Goal: Task Accomplishment & Management: Manage account settings

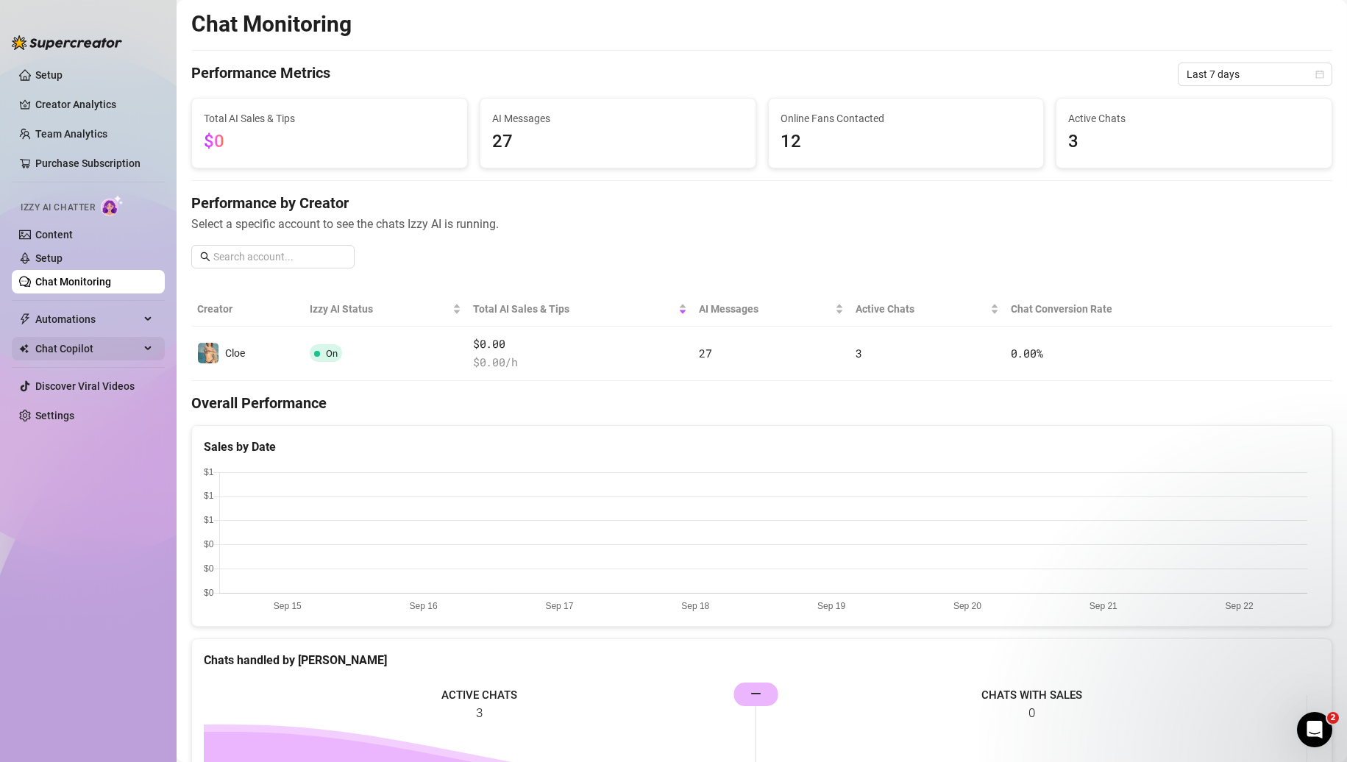
click at [79, 343] on span "Chat Copilot" at bounding box center [87, 349] width 104 height 24
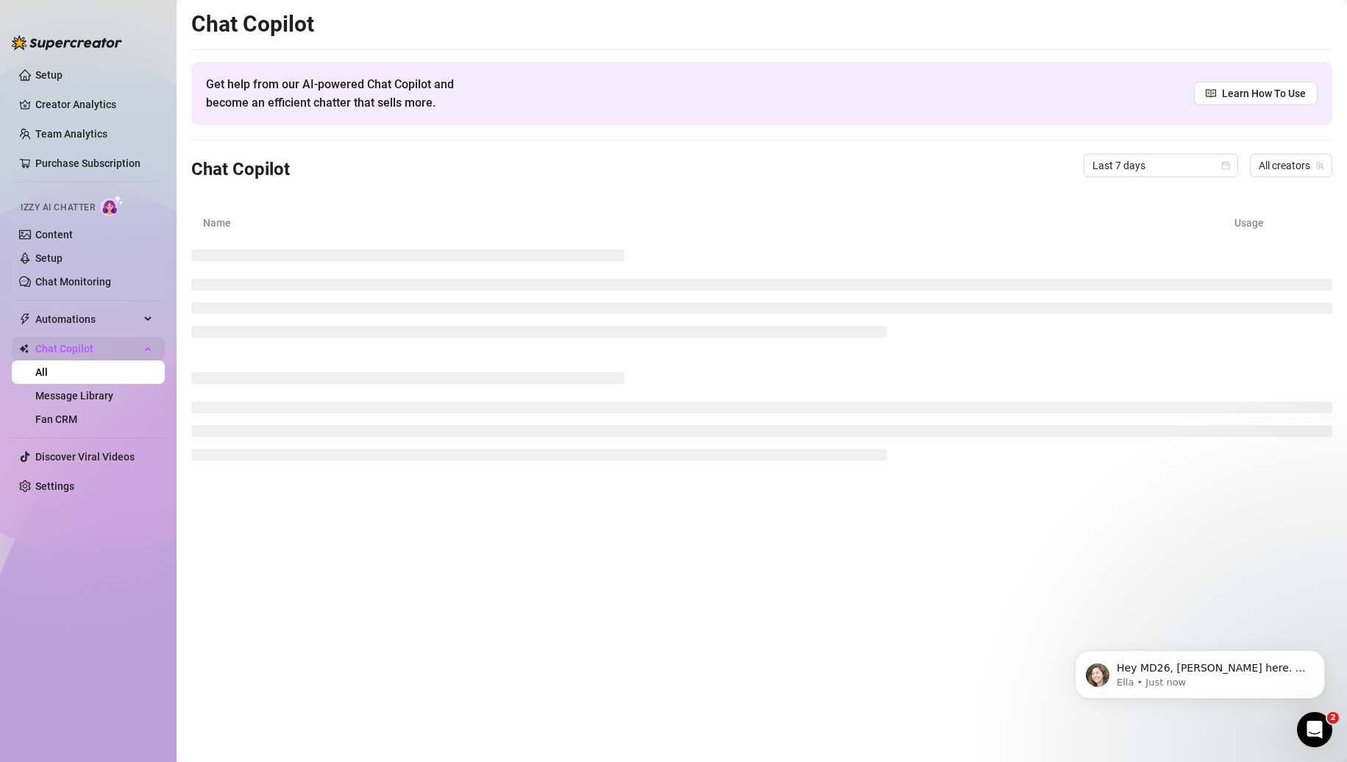
click at [74, 342] on span "Chat Copilot" at bounding box center [87, 349] width 104 height 24
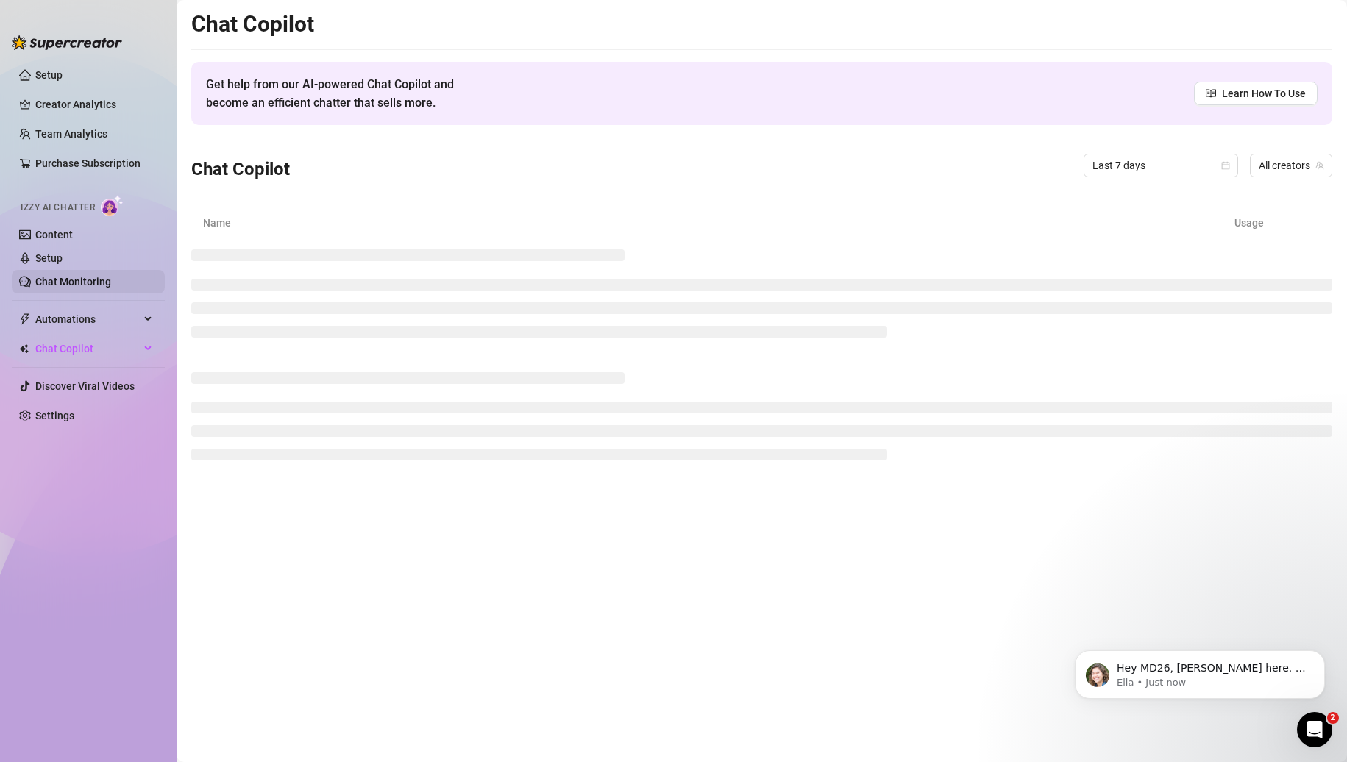
click at [78, 281] on link "Chat Monitoring" at bounding box center [73, 282] width 76 height 12
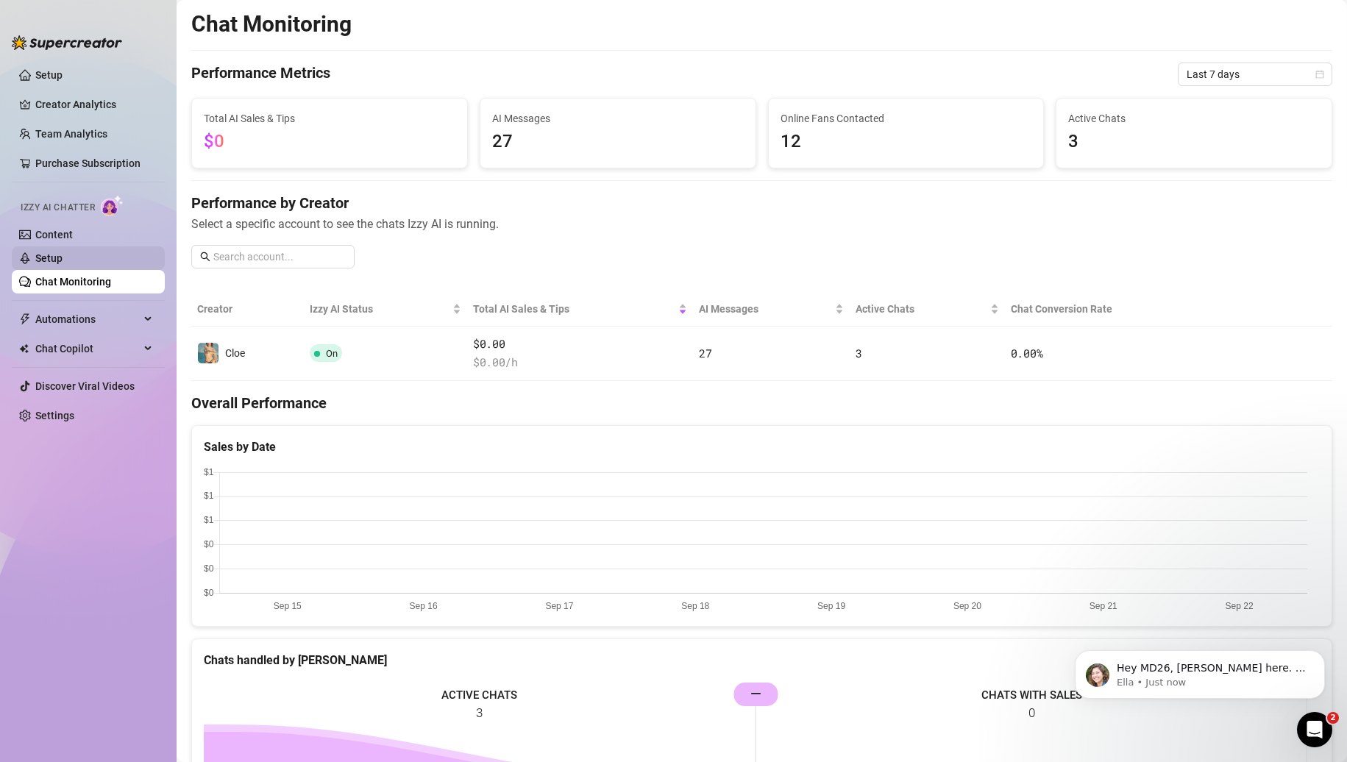
click at [63, 257] on link "Setup" at bounding box center [48, 258] width 27 height 12
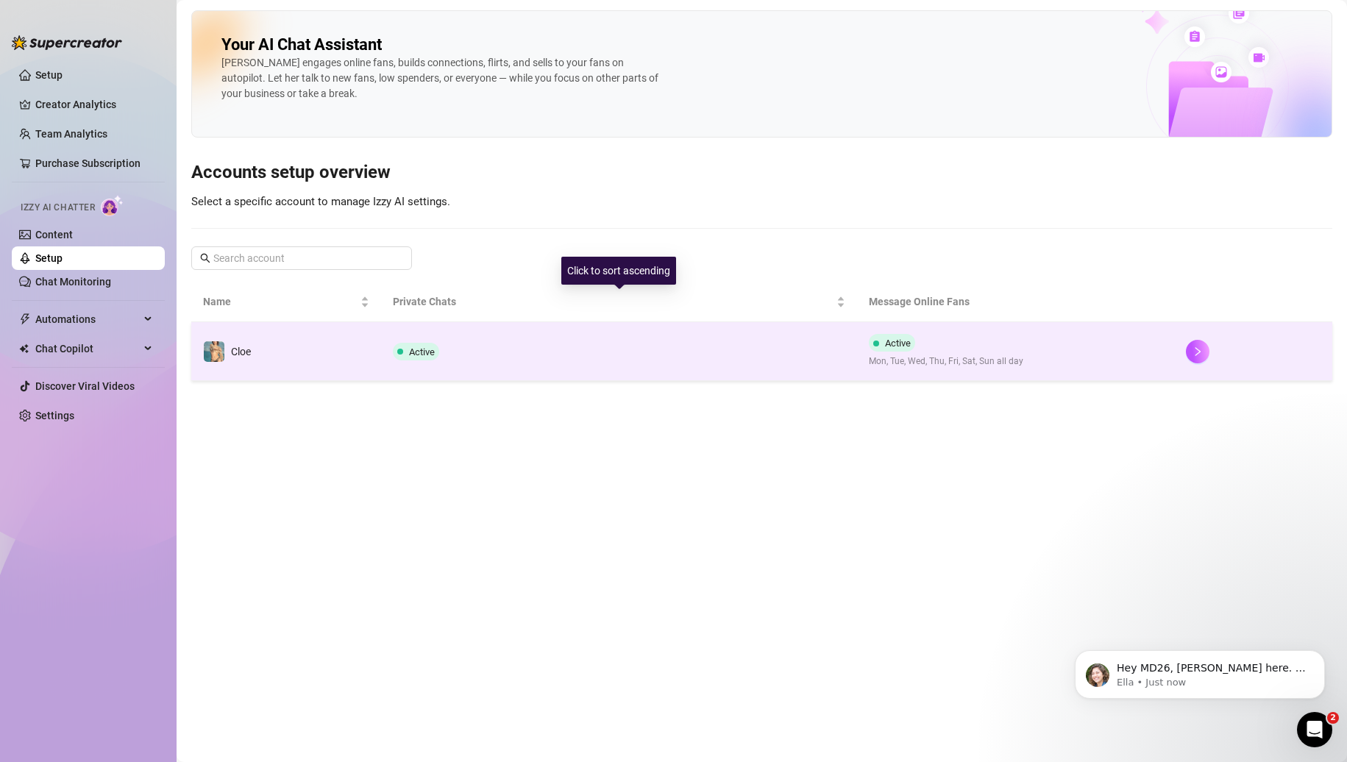
click at [511, 334] on td "Active" at bounding box center [618, 351] width 475 height 59
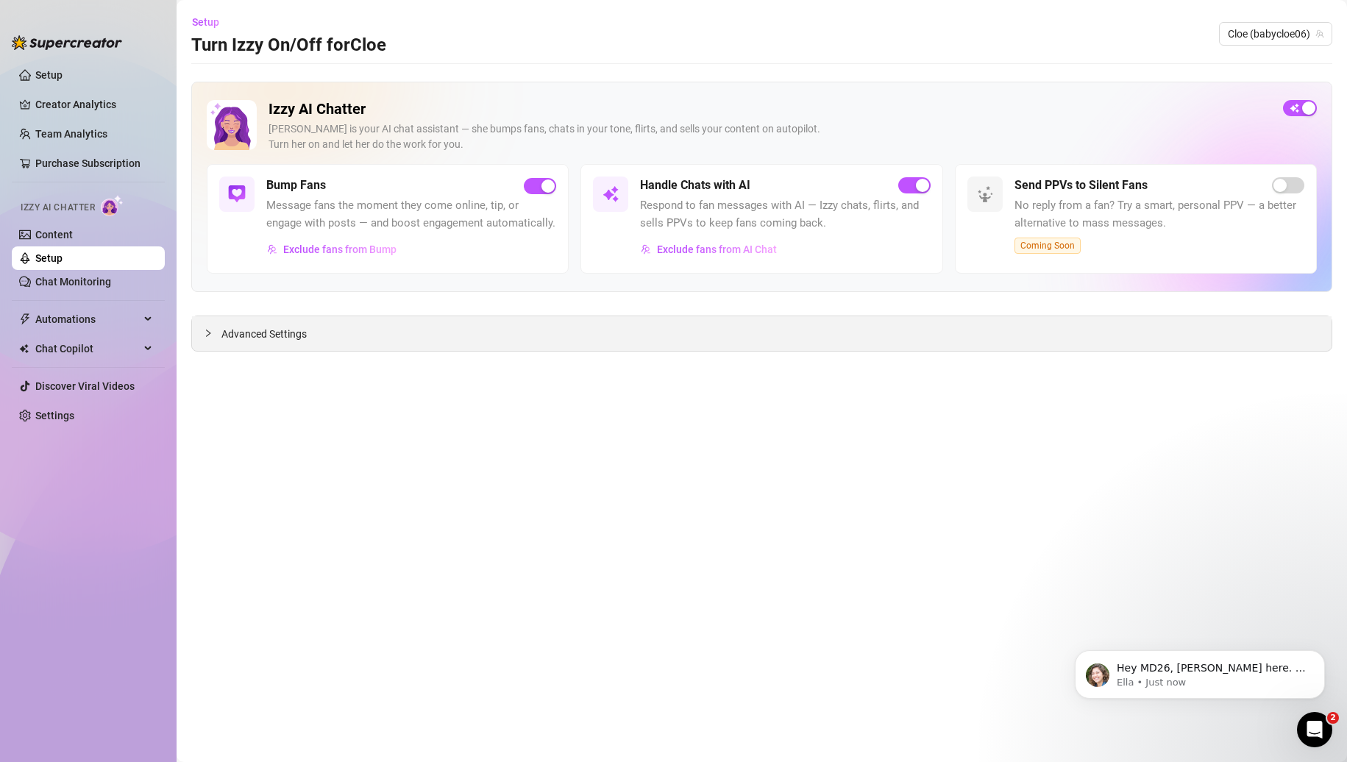
click at [531, 317] on div "Advanced Settings" at bounding box center [761, 333] width 1139 height 35
click at [457, 341] on div "Advanced Settings" at bounding box center [761, 333] width 1139 height 35
click at [229, 338] on span "Advanced Settings" at bounding box center [263, 334] width 85 height 16
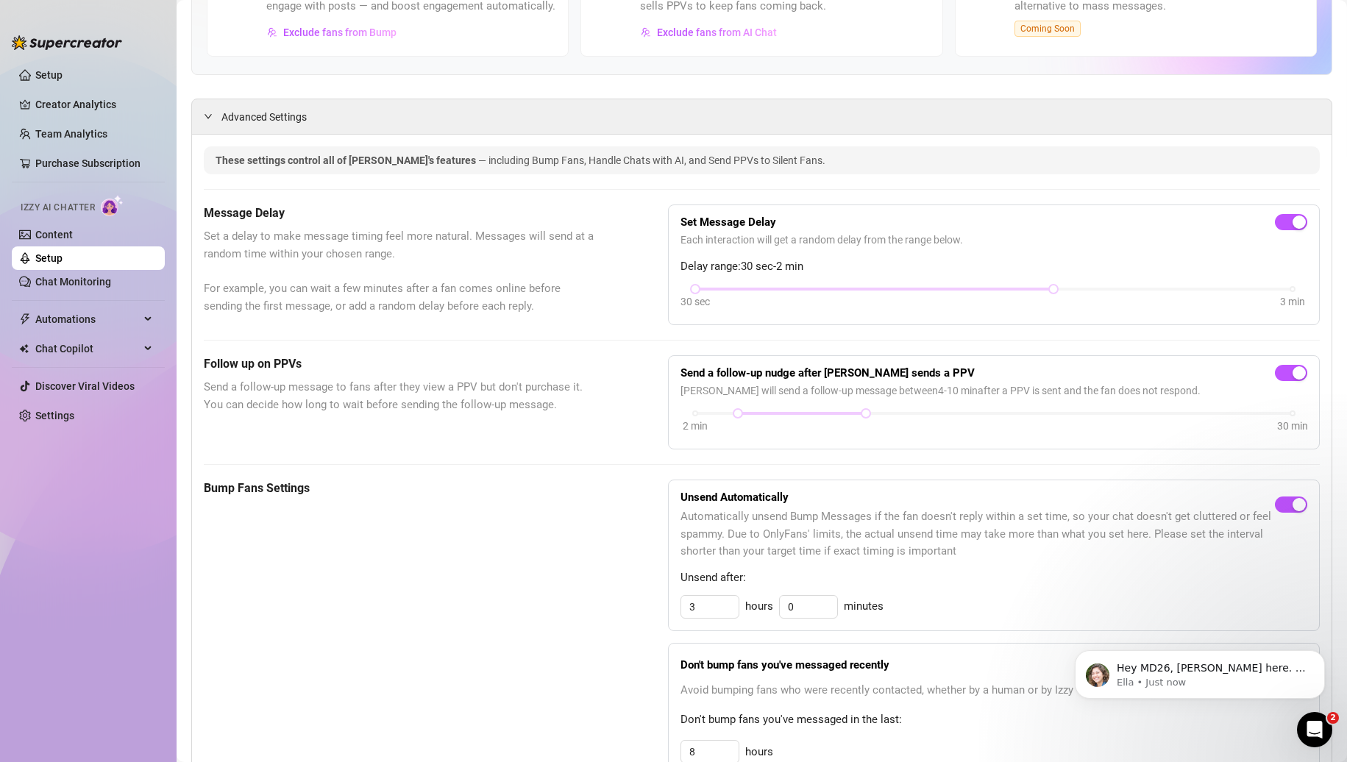
scroll to position [218, 0]
drag, startPoint x: 678, startPoint y: 257, endPoint x: 961, endPoint y: 249, distance: 282.6
click at [961, 249] on div "Set Message Delay Each interaction will get a random delay from the range below…" at bounding box center [993, 264] width 627 height 96
click at [961, 231] on div "Set Message Delay" at bounding box center [993, 223] width 627 height 15
drag, startPoint x: 1046, startPoint y: 307, endPoint x: 936, endPoint y: 310, distance: 109.6
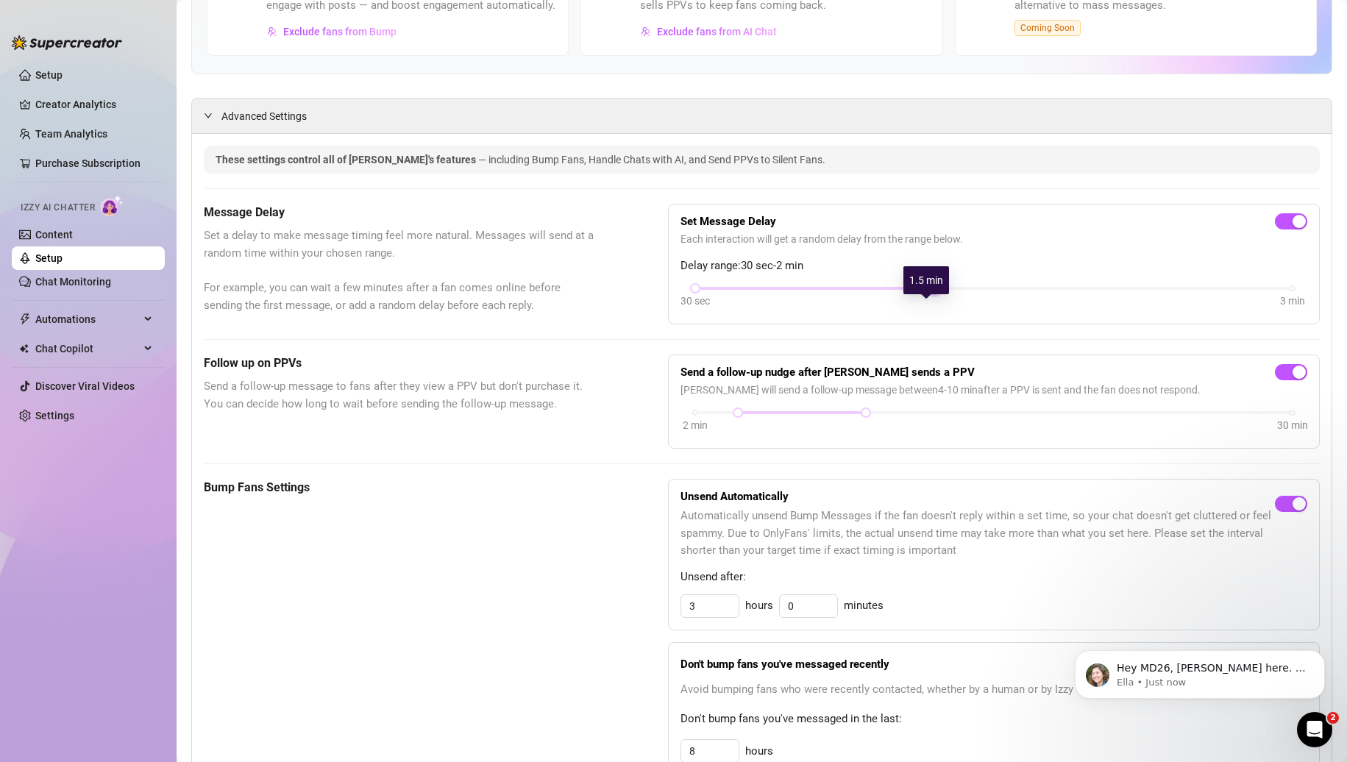
click at [936, 310] on div "30 sec 3 min" at bounding box center [993, 298] width 627 height 28
drag, startPoint x: 733, startPoint y: 430, endPoint x: 698, endPoint y: 432, distance: 34.6
click at [698, 414] on div "2 min 30 min" at bounding box center [993, 411] width 597 height 6
drag, startPoint x: 859, startPoint y: 435, endPoint x: 786, endPoint y: 435, distance: 72.8
click at [786, 435] on div "2 min 30 min" at bounding box center [993, 422] width 627 height 28
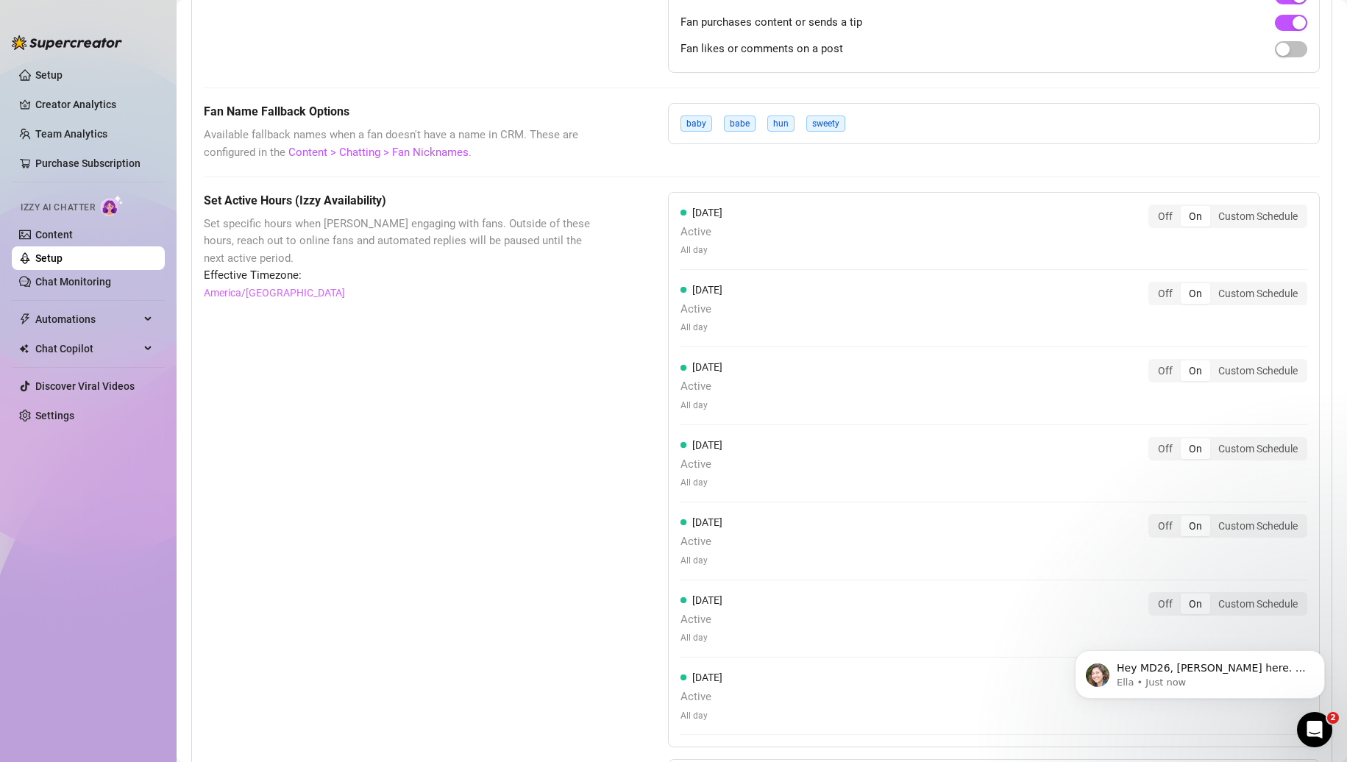
scroll to position [1224, 0]
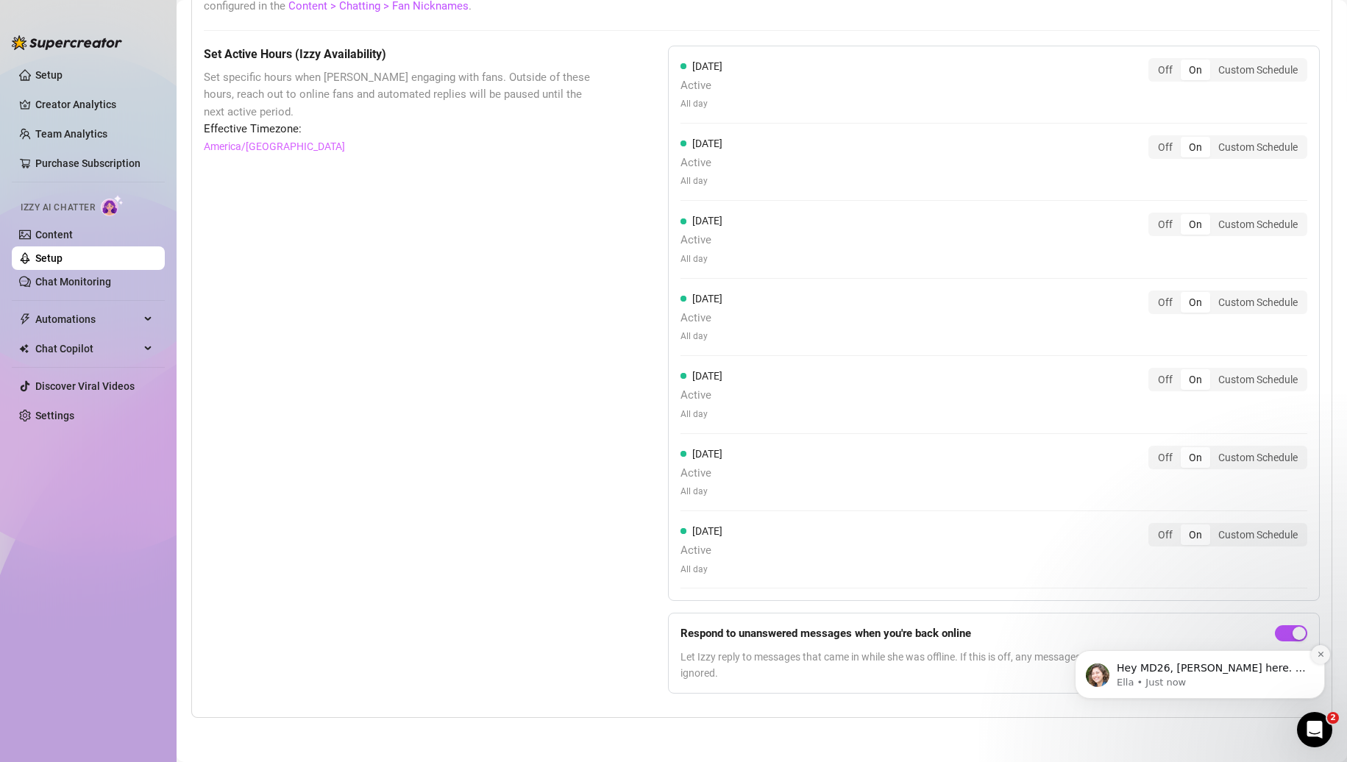
click at [1317, 653] on icon "Dismiss notification" at bounding box center [1321, 654] width 8 height 8
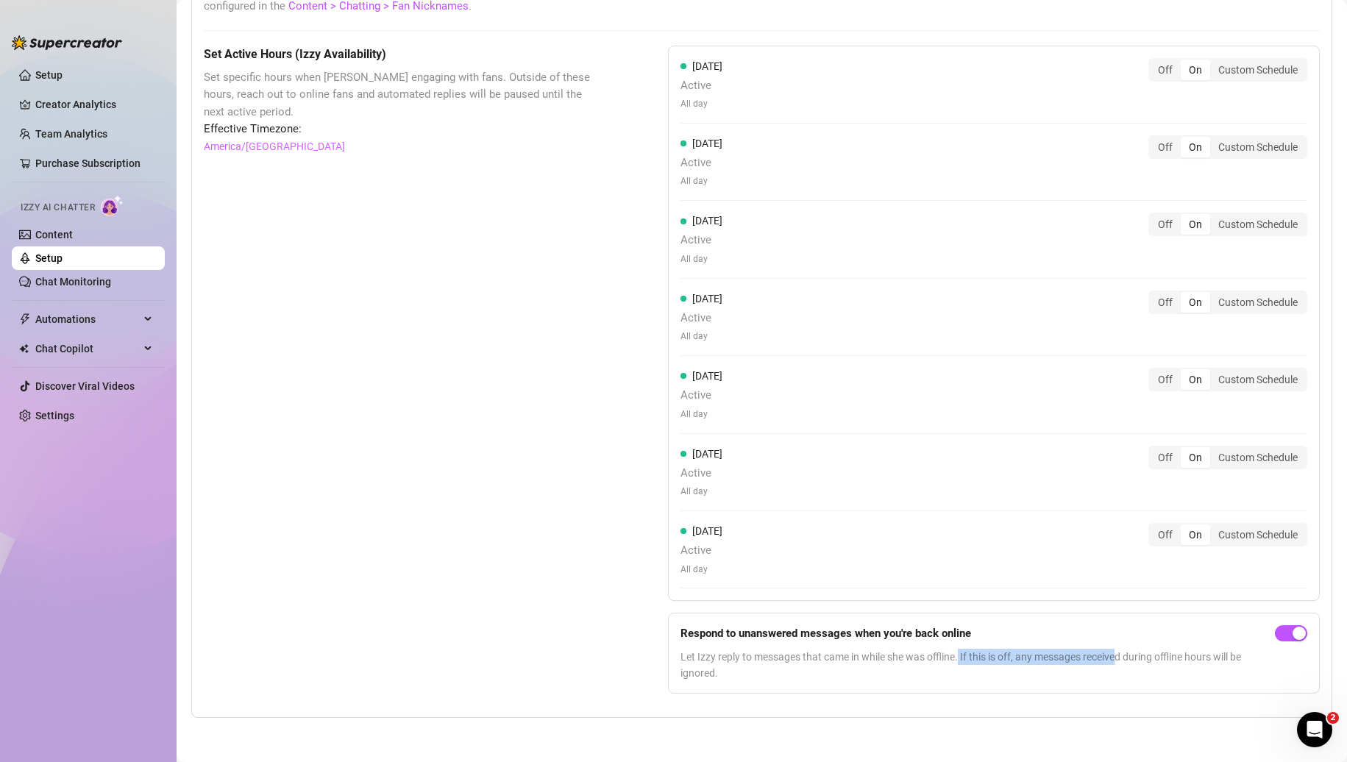
drag, startPoint x: 955, startPoint y: 656, endPoint x: 1118, endPoint y: 657, distance: 162.5
click at [1118, 657] on span "Let Izzy reply to messages that came in while she was offline. If this is off, …" at bounding box center [974, 665] width 588 height 32
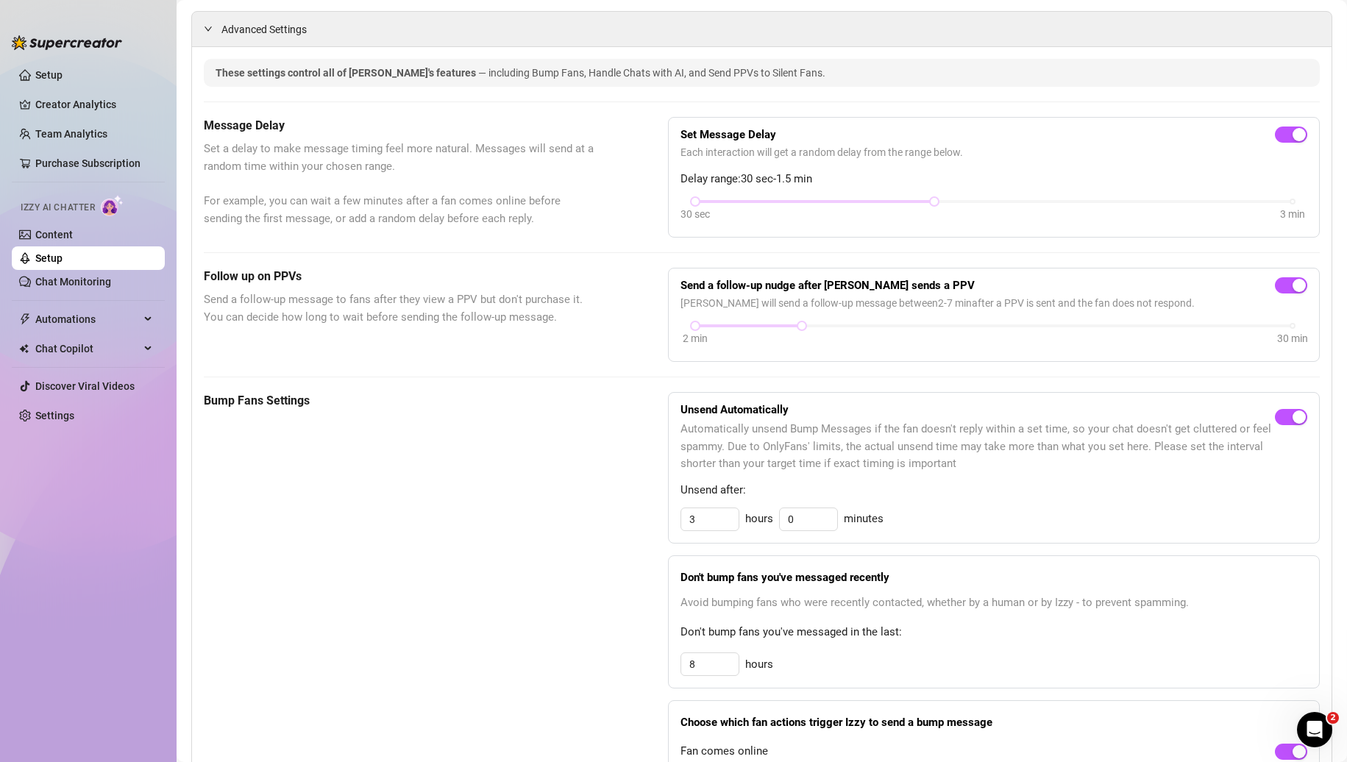
scroll to position [252, 0]
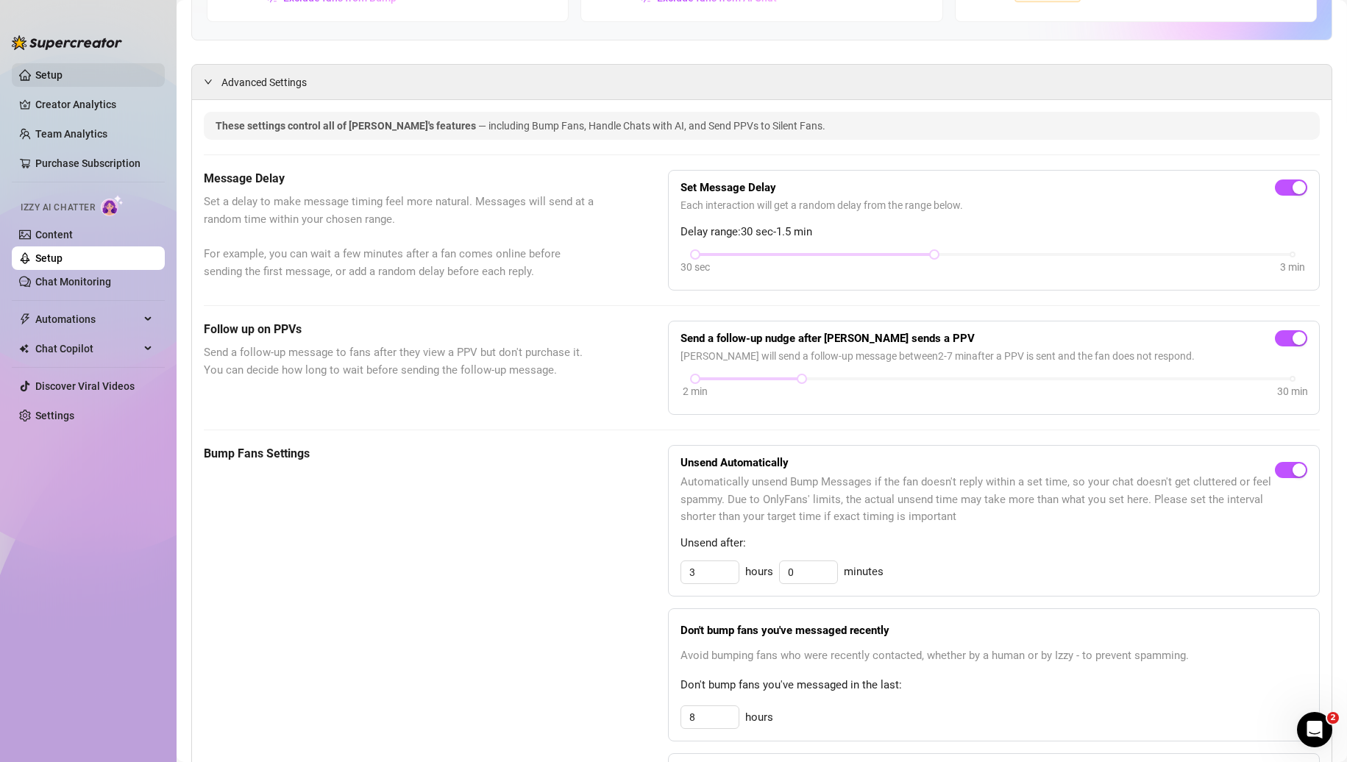
click at [63, 69] on link "Setup" at bounding box center [48, 75] width 27 height 12
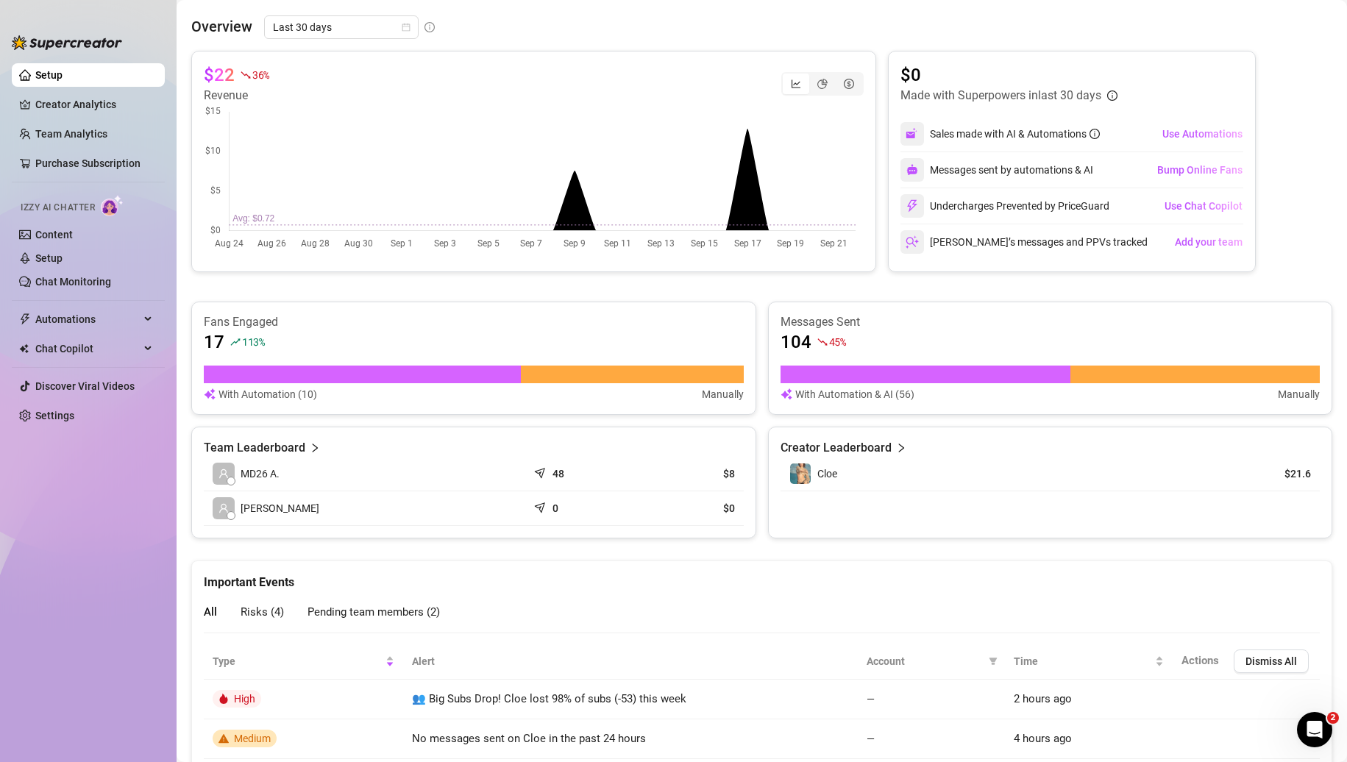
scroll to position [252, 0]
